Goal: Task Accomplishment & Management: Manage account settings

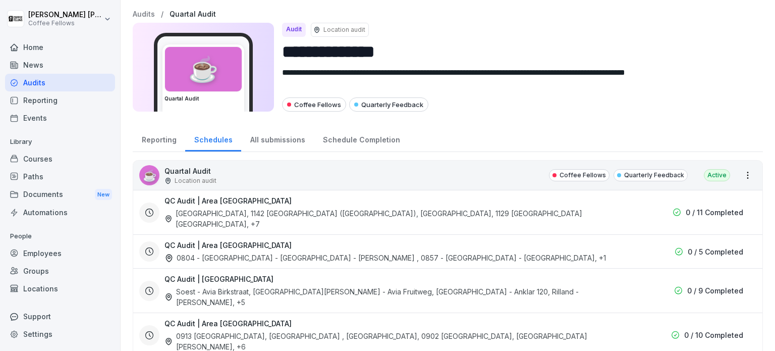
click at [75, 252] on div "Employees" at bounding box center [60, 253] width 110 height 18
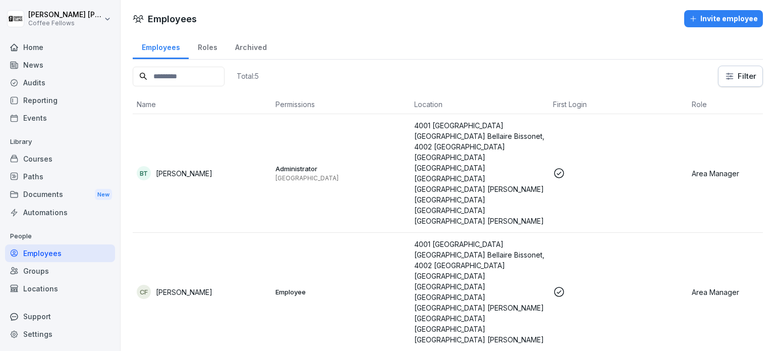
click at [186, 287] on p "[PERSON_NAME]" at bounding box center [184, 292] width 57 height 11
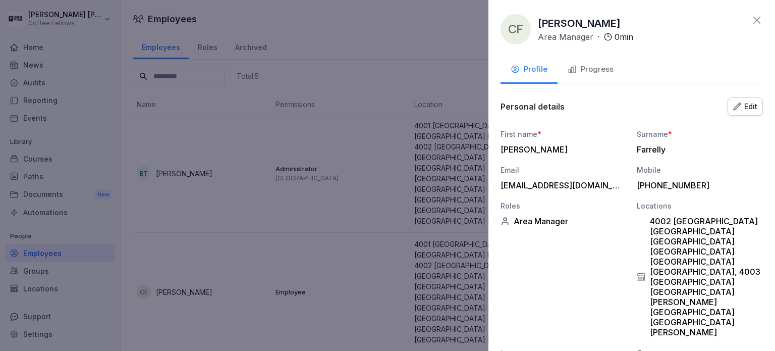
click at [751, 20] on icon at bounding box center [757, 20] width 12 height 12
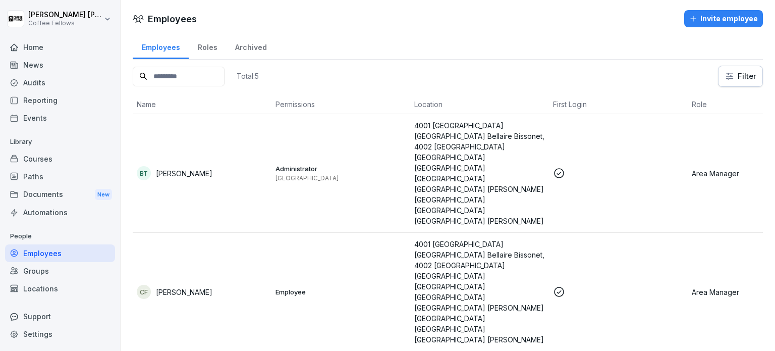
click at [59, 87] on div "Audits" at bounding box center [60, 83] width 110 height 18
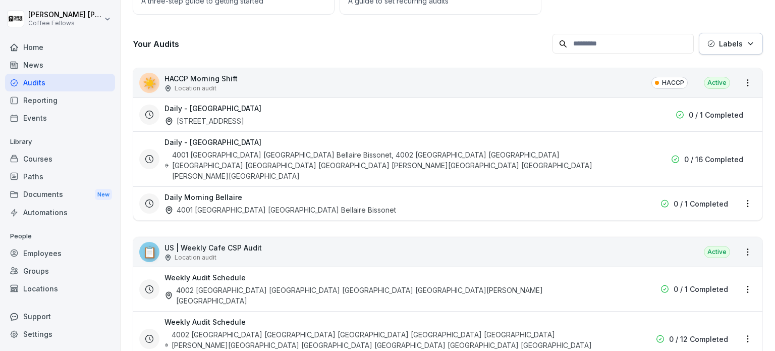
scroll to position [151, 0]
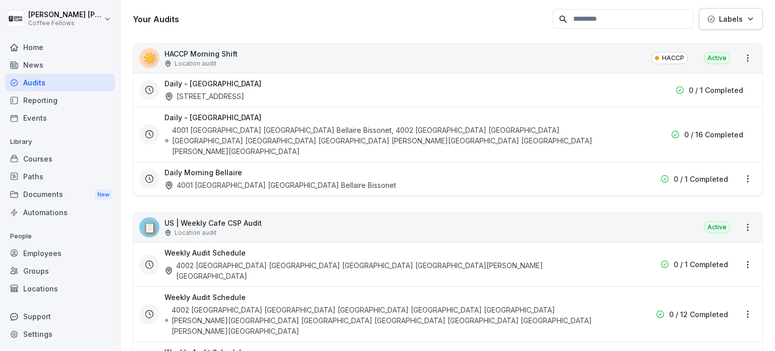
drag, startPoint x: 529, startPoint y: 195, endPoint x: 528, endPoint y: 201, distance: 6.6
click at [523, 220] on div "📋 US | Weekly Cafe CSP Audit Location audit Active" at bounding box center [447, 227] width 629 height 29
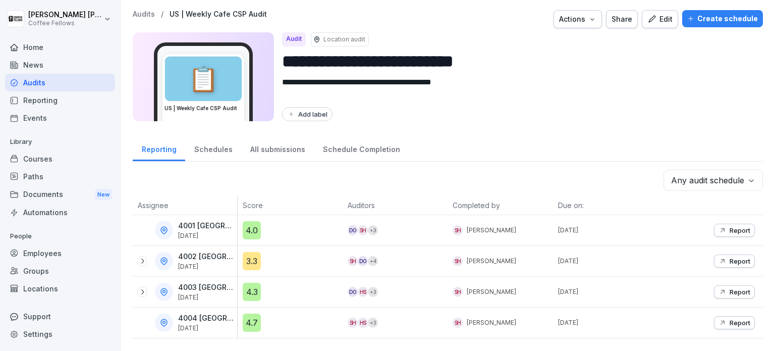
click at [481, 205] on p "Completed by" at bounding box center [500, 205] width 95 height 11
click at [731, 14] on div "Create schedule" at bounding box center [722, 18] width 71 height 11
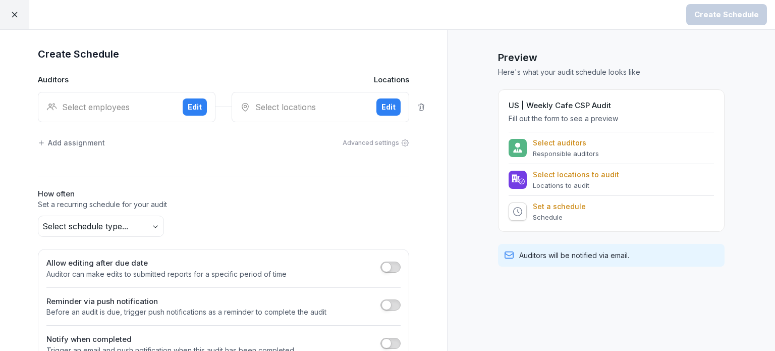
click at [118, 106] on div "Select employees" at bounding box center [110, 107] width 128 height 12
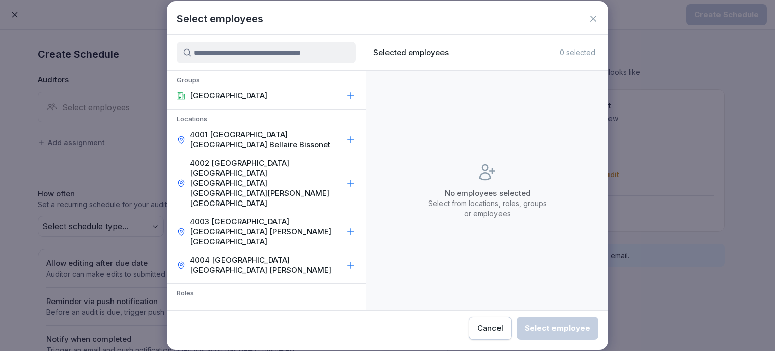
click at [346, 135] on icon at bounding box center [351, 140] width 10 height 10
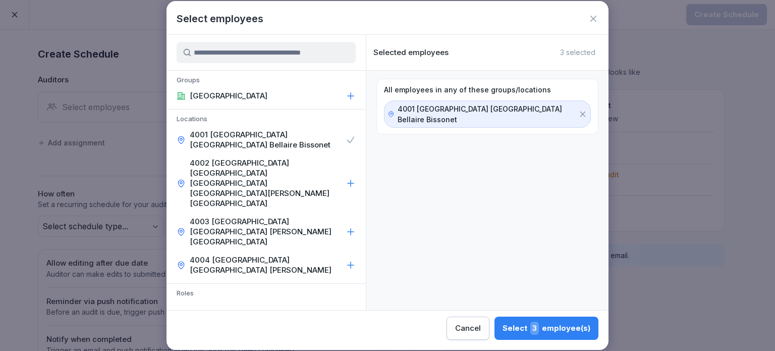
click at [345, 154] on div "4002 [GEOGRAPHIC_DATA] [GEOGRAPHIC_DATA] [GEOGRAPHIC_DATA] [GEOGRAPHIC_DATA][PE…" at bounding box center [266, 183] width 199 height 59
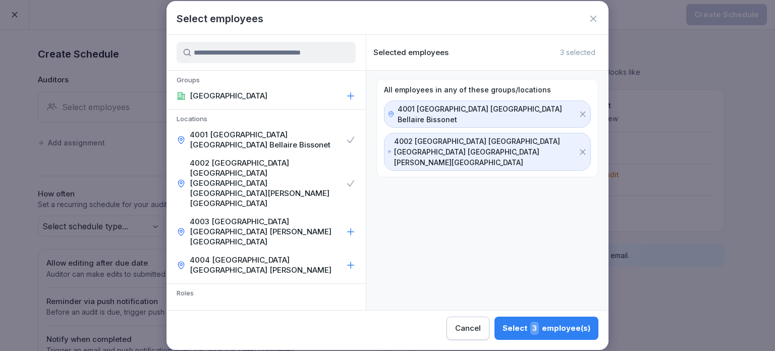
click at [345, 213] on div "4003 [GEOGRAPHIC_DATA] [GEOGRAPHIC_DATA] [PERSON_NAME][GEOGRAPHIC_DATA]" at bounding box center [266, 232] width 199 height 38
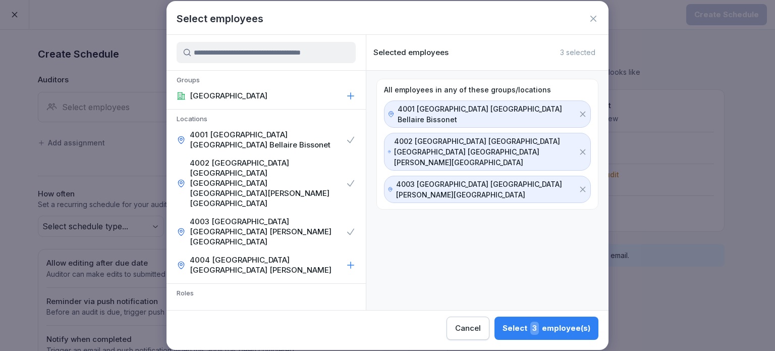
click at [346, 260] on icon at bounding box center [351, 265] width 10 height 10
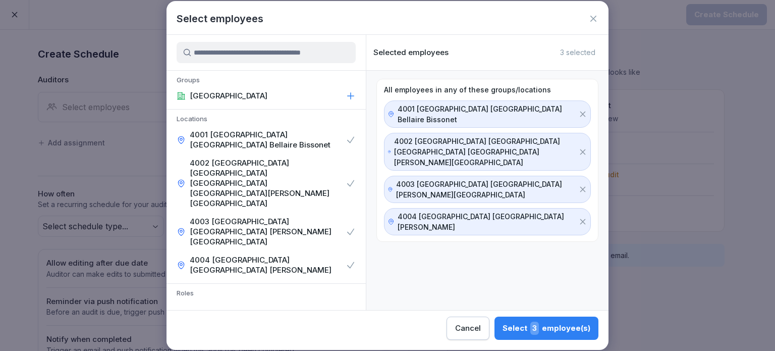
click at [346, 304] on icon at bounding box center [351, 309] width 10 height 10
click at [289, 51] on input at bounding box center [266, 52] width 179 height 21
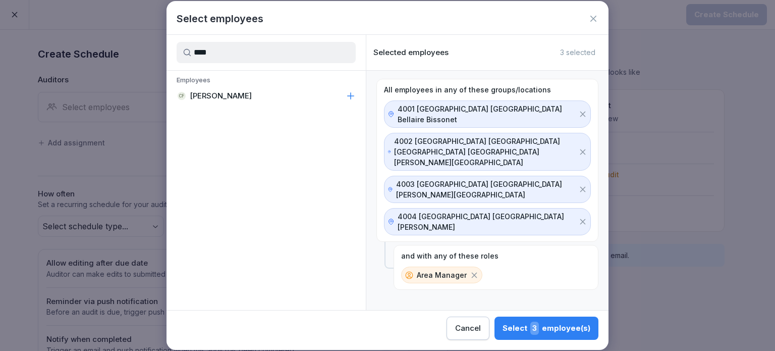
type input "****"
click at [339, 94] on div "CF [PERSON_NAME]" at bounding box center [266, 96] width 199 height 18
click at [473, 272] on icon at bounding box center [475, 275] width 6 height 6
click at [565, 325] on div "Select 3 employee(s)" at bounding box center [547, 328] width 88 height 13
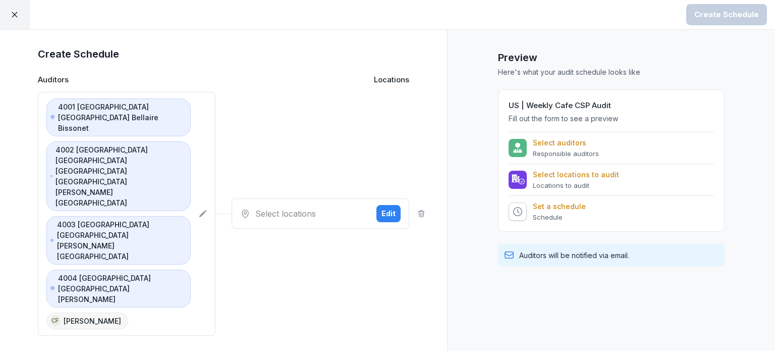
drag, startPoint x: 174, startPoint y: 165, endPoint x: 245, endPoint y: 161, distance: 71.8
click at [245, 164] on div "4001 [GEOGRAPHIC_DATA] [GEOGRAPHIC_DATA] Bellaire Bissonet 4002 [GEOGRAPHIC_DAT…" at bounding box center [224, 214] width 372 height 244
click at [141, 98] on div "4001 [GEOGRAPHIC_DATA] [GEOGRAPHIC_DATA] Bellaire Bissonet 4002 [GEOGRAPHIC_DAT…" at bounding box center [118, 213] width 144 height 231
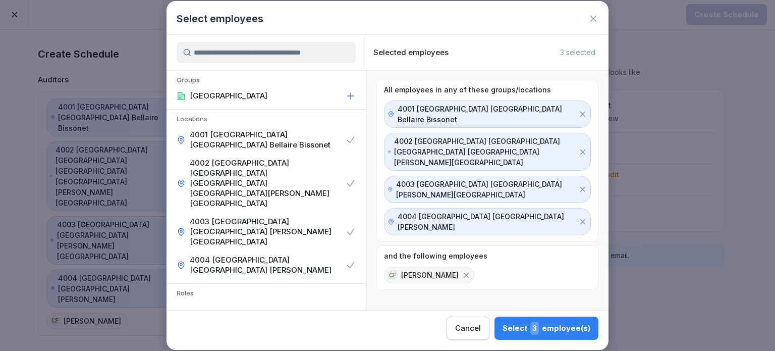
click at [578, 110] on icon at bounding box center [582, 114] width 9 height 9
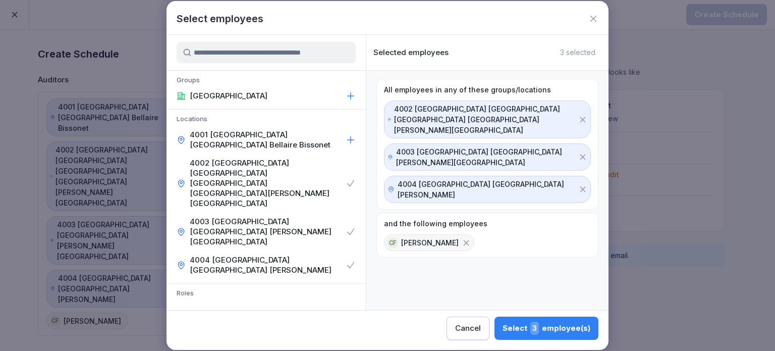
click at [578, 115] on icon at bounding box center [582, 119] width 9 height 9
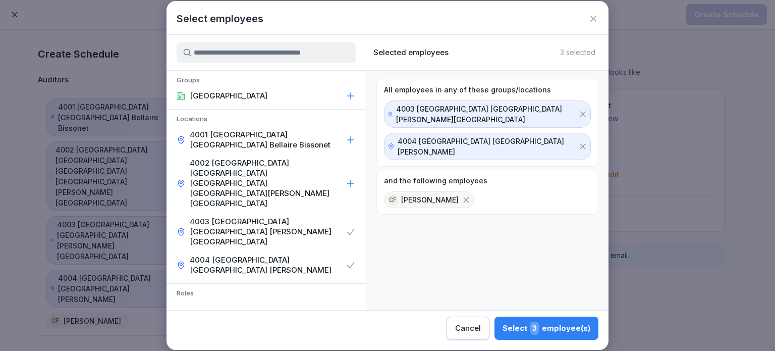
click at [578, 110] on icon at bounding box center [582, 114] width 9 height 9
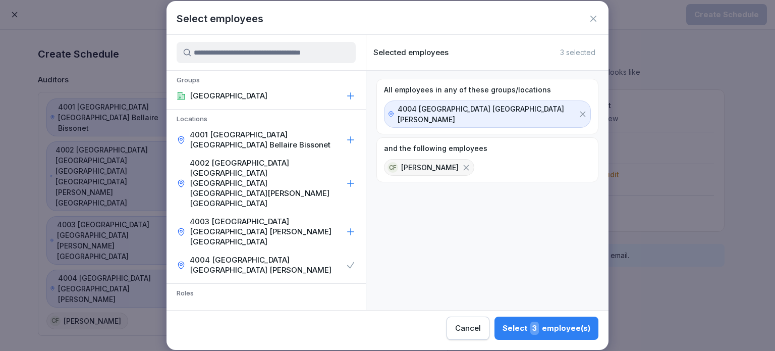
click at [578, 110] on icon at bounding box center [582, 114] width 9 height 9
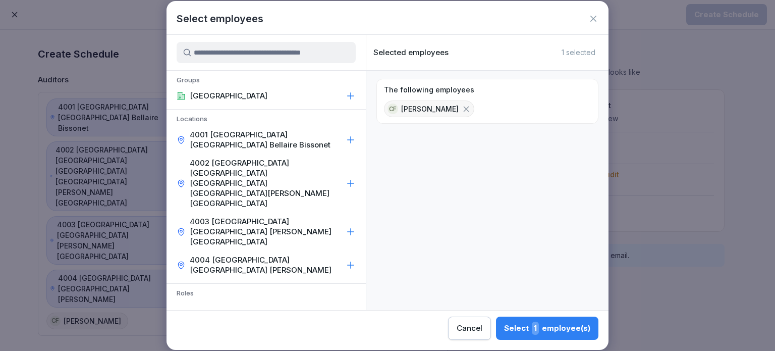
click at [519, 332] on div "Select 1 employee(s)" at bounding box center [547, 328] width 86 height 13
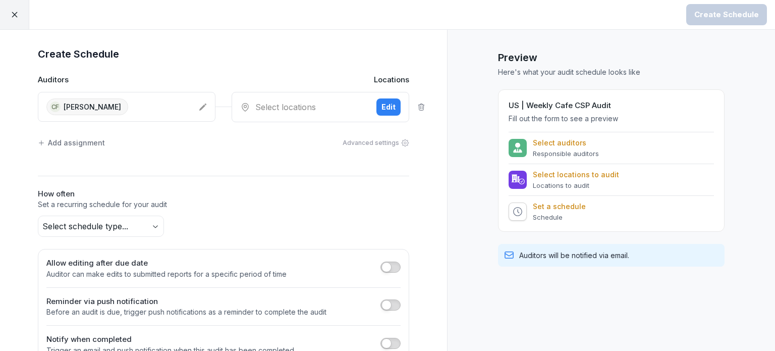
click at [385, 103] on div "Edit" at bounding box center [389, 106] width 14 height 11
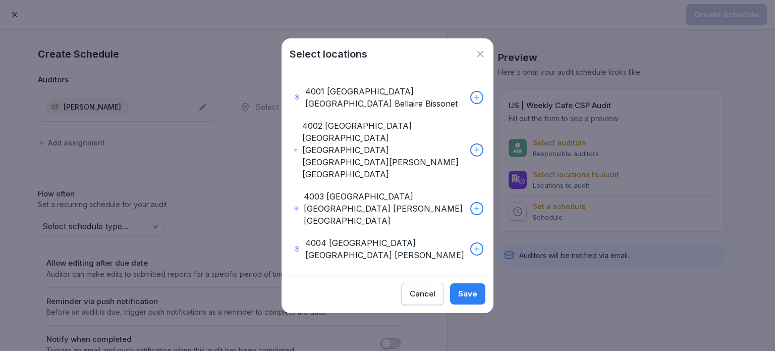
click at [473, 101] on icon at bounding box center [476, 97] width 7 height 7
click at [473, 153] on icon at bounding box center [476, 149] width 7 height 7
click at [473, 205] on icon at bounding box center [476, 208] width 7 height 7
click at [472, 243] on div at bounding box center [476, 248] width 11 height 11
click at [470, 288] on div "Save" at bounding box center [467, 293] width 19 height 11
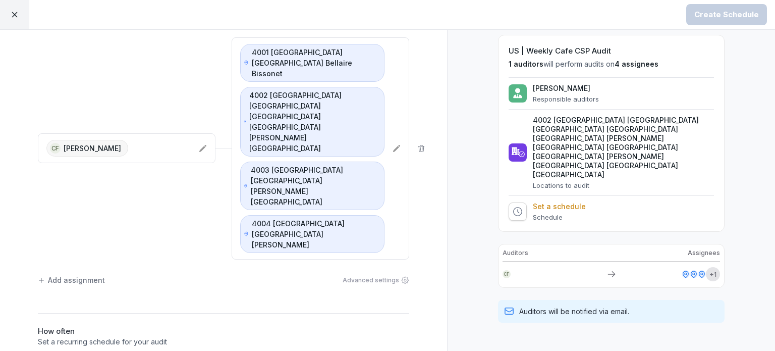
scroll to position [113, 0]
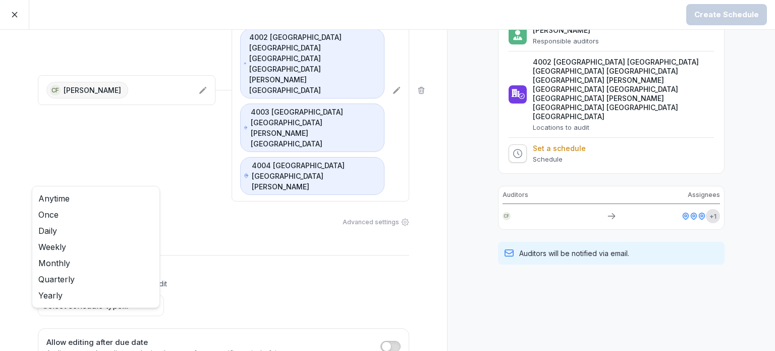
click at [153, 199] on body "Create Schedule Create Schedule Auditors Locations CF [PERSON_NAME] 4001 [GEOGR…" at bounding box center [387, 175] width 775 height 351
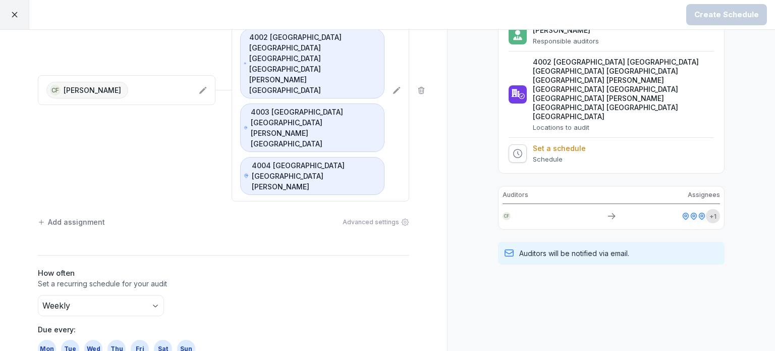
click at [269, 279] on p "Set a recurring schedule for your audit" at bounding box center [224, 284] width 372 height 10
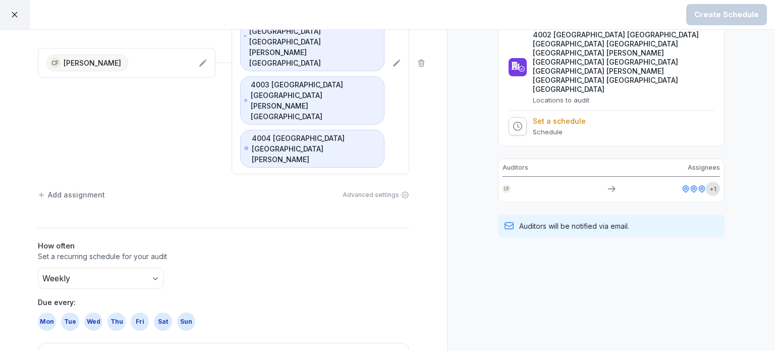
scroll to position [154, 0]
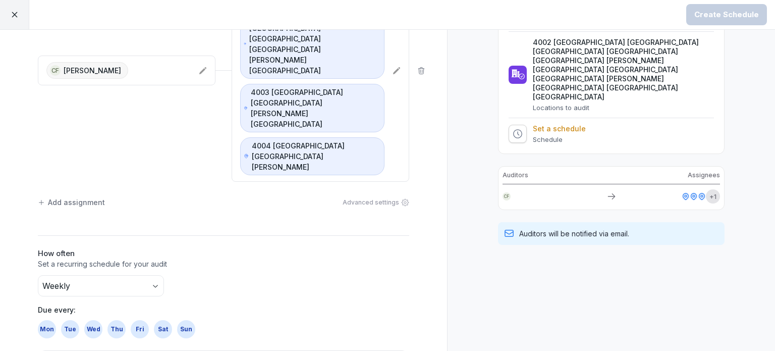
scroll to position [36, 0]
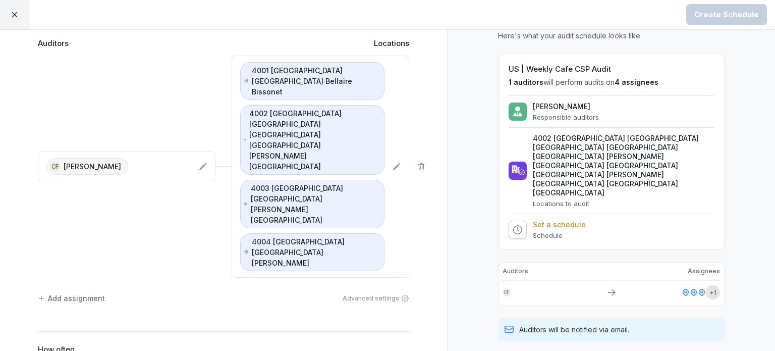
click at [514, 225] on icon at bounding box center [517, 229] width 9 height 9
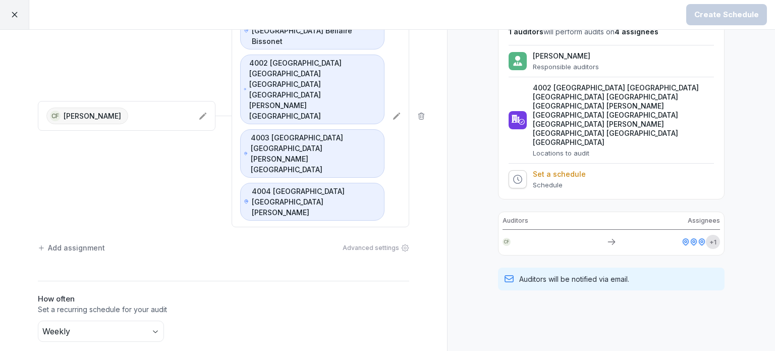
scroll to position [0, 0]
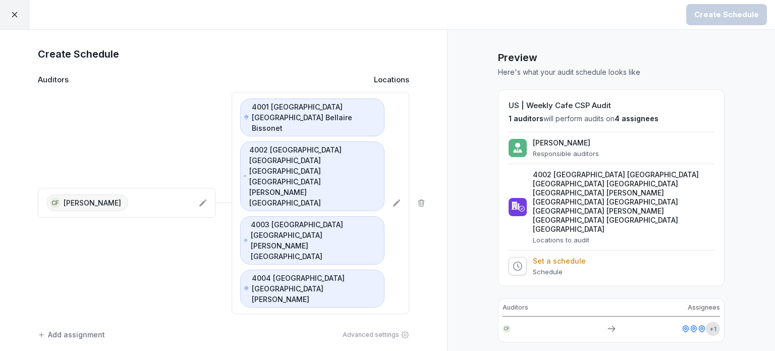
click at [76, 329] on div "Add assignment" at bounding box center [71, 334] width 67 height 11
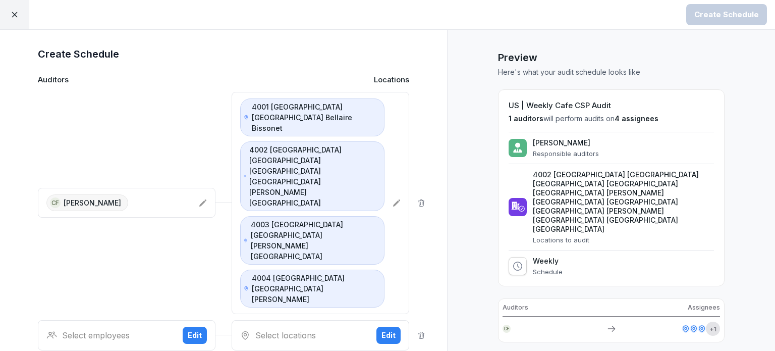
click at [420, 332] on icon at bounding box center [422, 335] width 6 height 7
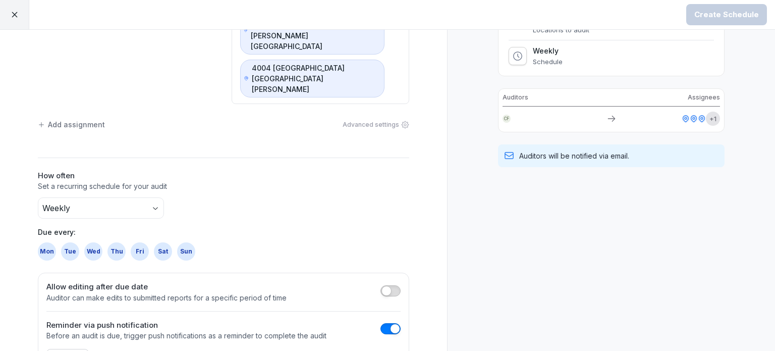
scroll to position [218, 0]
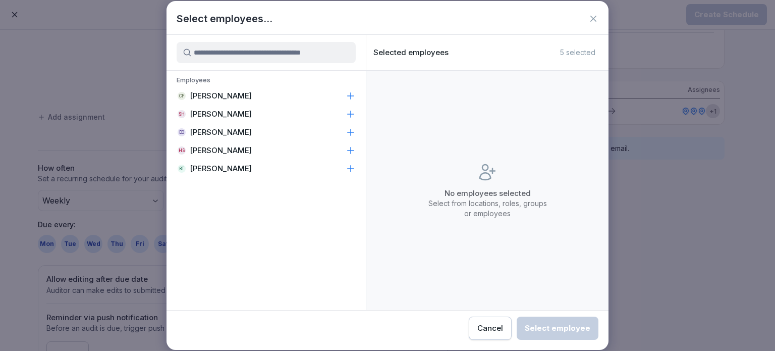
click at [353, 169] on icon at bounding box center [351, 169] width 10 height 10
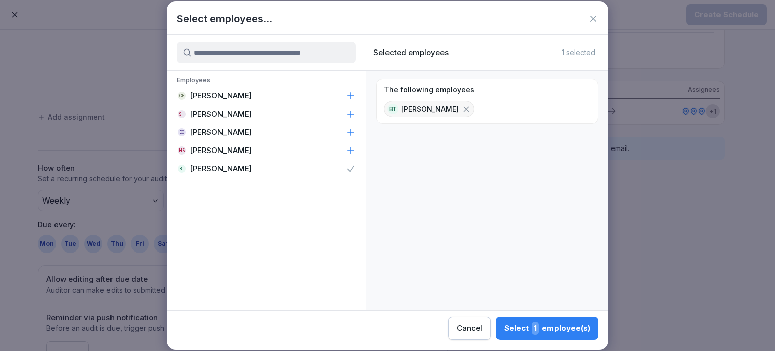
click at [556, 324] on div "Select 1 employee(s)" at bounding box center [547, 328] width 86 height 13
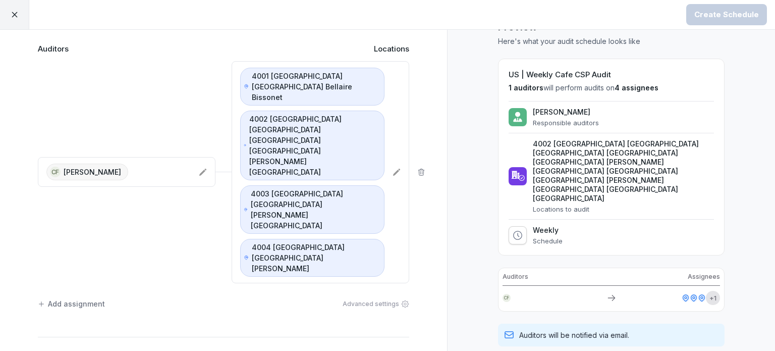
scroll to position [0, 0]
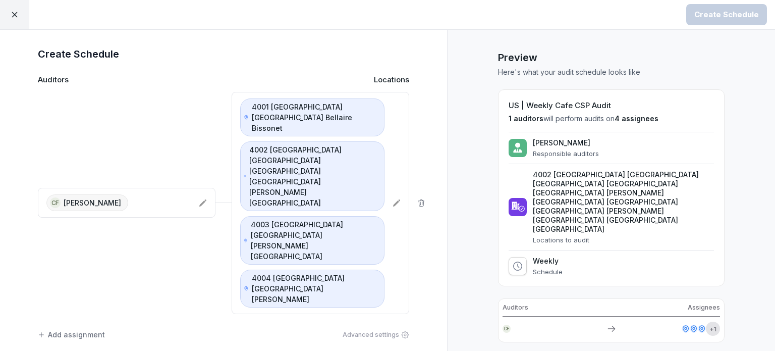
click at [513, 261] on icon at bounding box center [518, 266] width 10 height 10
click at [533, 256] on div "Weekly Schedule" at bounding box center [548, 265] width 30 height 19
click at [592, 141] on div "[PERSON_NAME] Responsible auditors" at bounding box center [611, 147] width 205 height 19
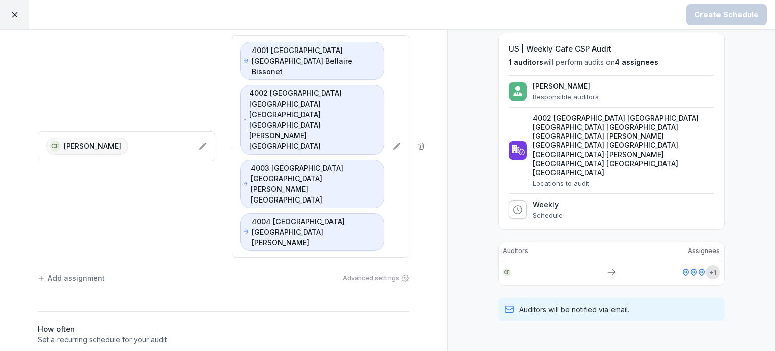
scroll to position [50, 0]
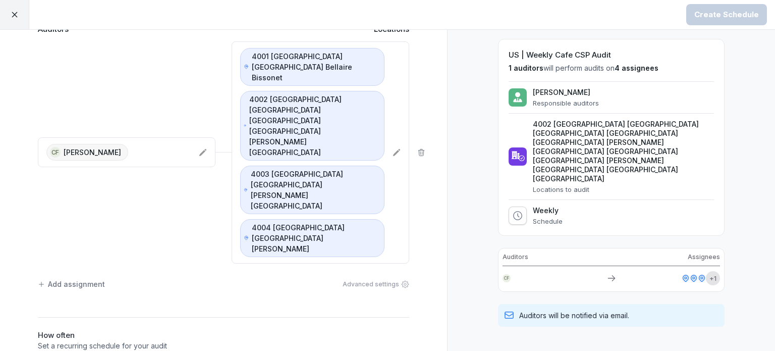
click at [607, 273] on icon at bounding box center [612, 278] width 10 height 10
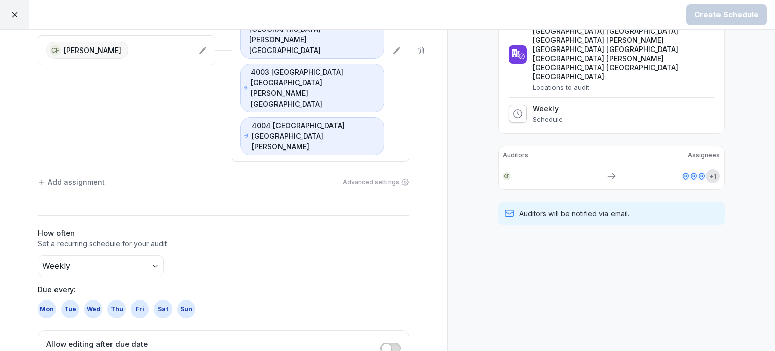
scroll to position [202, 0]
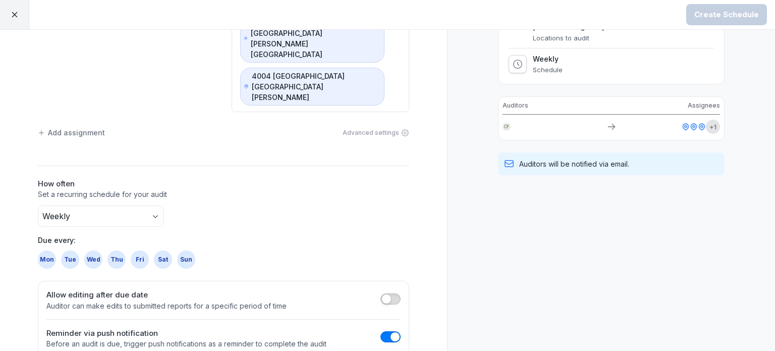
click at [40, 250] on div "Mon" at bounding box center [47, 259] width 18 height 18
click at [62, 250] on div "Tue" at bounding box center [70, 259] width 18 height 18
click at [89, 250] on div "Wed" at bounding box center [93, 259] width 18 height 18
click at [189, 250] on div "Sun" at bounding box center [186, 259] width 18 height 18
click at [735, 20] on div "Create Schedule" at bounding box center [727, 14] width 65 height 11
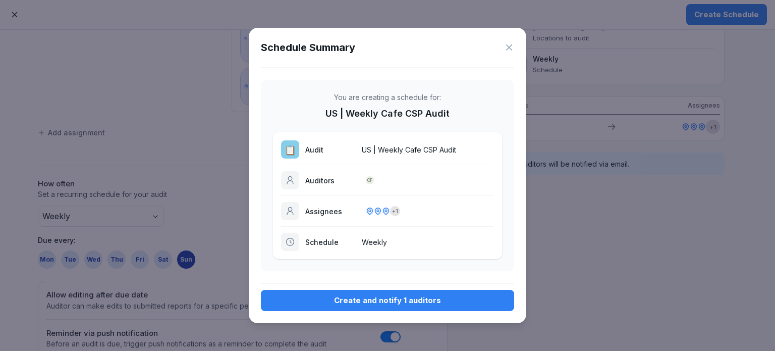
click at [421, 304] on div "Create and notify 1 auditors" at bounding box center [387, 300] width 237 height 11
